Goal: Task Accomplishment & Management: Manage account settings

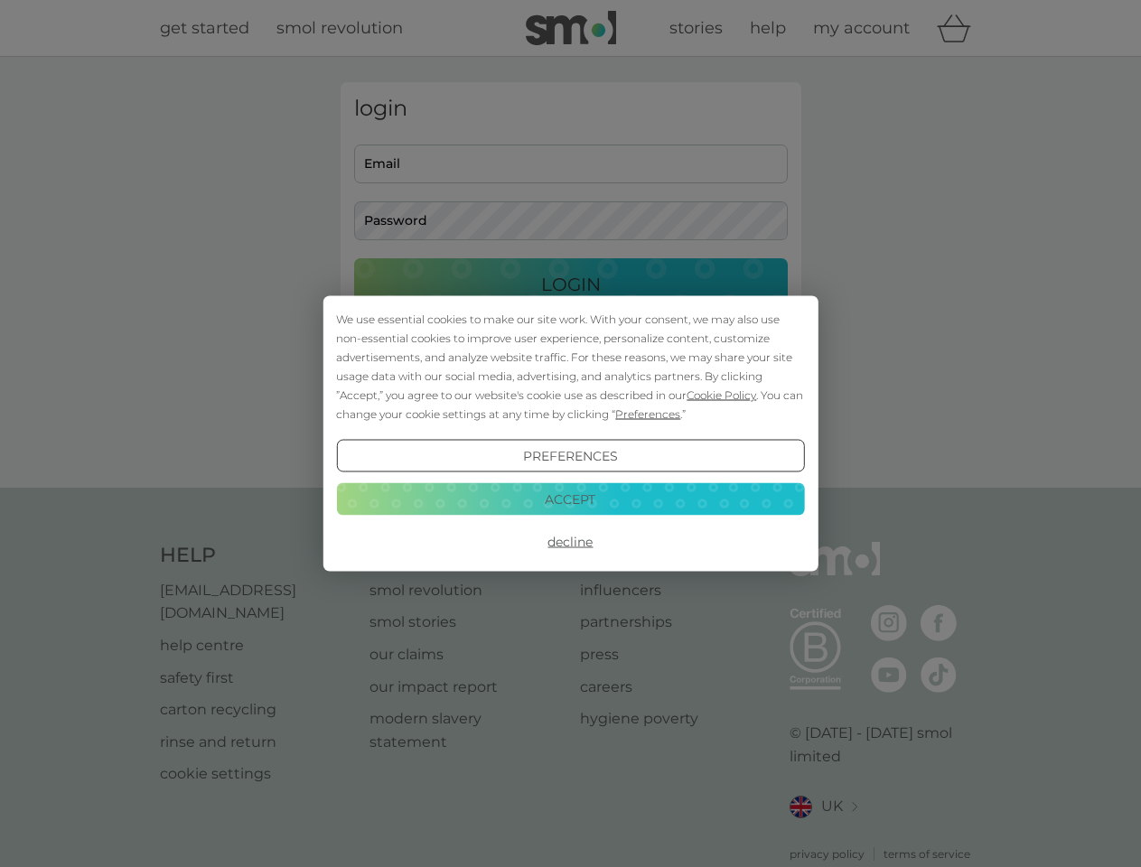
click at [722, 395] on span "Cookie Policy" at bounding box center [722, 396] width 70 height 14
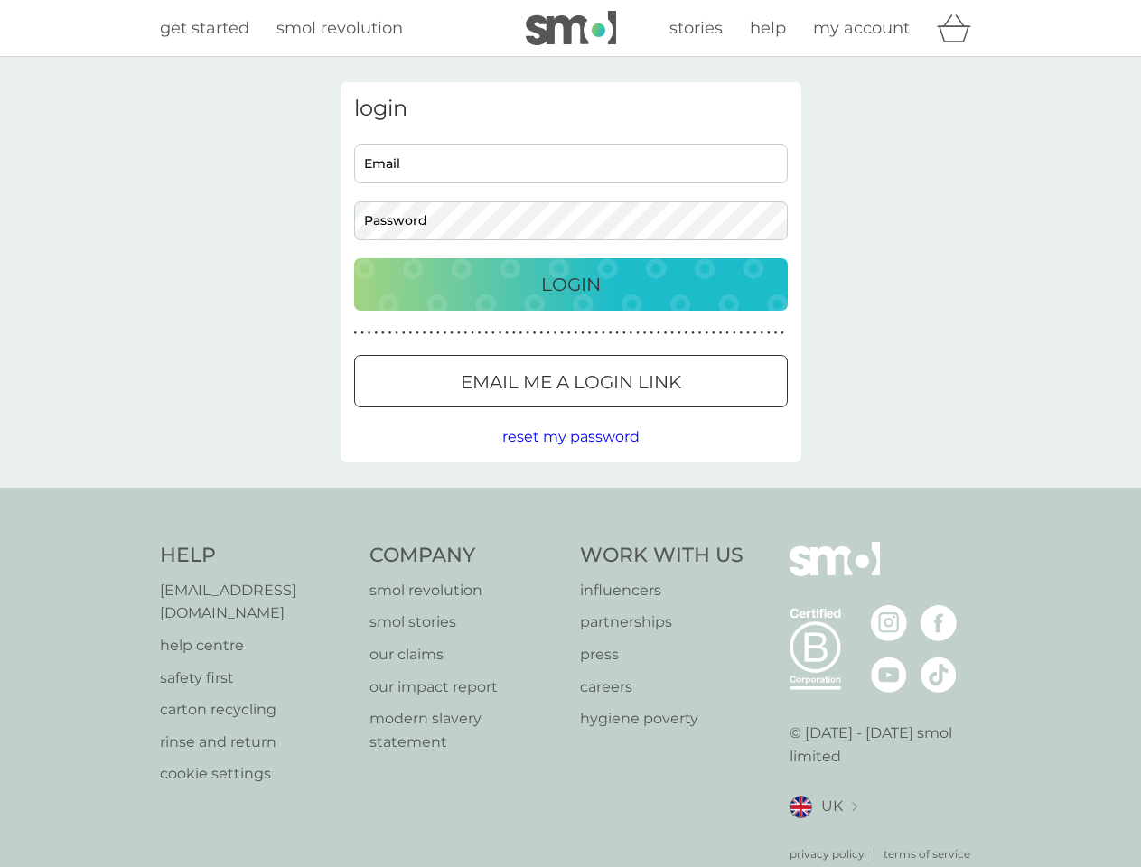
click at [646, 414] on div "login Email Password Login ● ● ● ● ● ● ● ● ● ● ● ● ● ● ● ● ● ● ● ● ● ● ● ● ● ● …" at bounding box center [571, 272] width 461 height 380
click at [570, 456] on div "login Email Password Login ● ● ● ● ● ● ● ● ● ● ● ● ● ● ● ● ● ● ● ● ● ● ● ● ● ● …" at bounding box center [571, 272] width 461 height 380
click at [570, 542] on div "Help [EMAIL_ADDRESS][DOMAIN_NAME] help centre safety first carton recycling rin…" at bounding box center [571, 702] width 822 height 321
click at [570, 499] on div "Help [EMAIL_ADDRESS][DOMAIN_NAME] help centre safety first carton recycling rin…" at bounding box center [570, 702] width 1141 height 429
